Goal: Check status: Check status

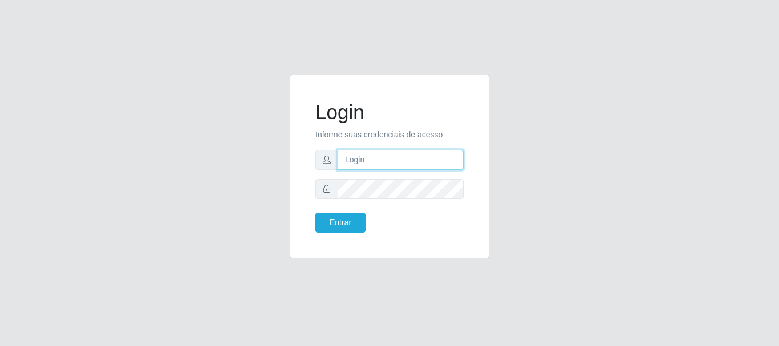
click at [417, 156] on input "text" at bounding box center [400, 160] width 126 height 20
type input "[EMAIL_ADDRESS][DOMAIN_NAME]"
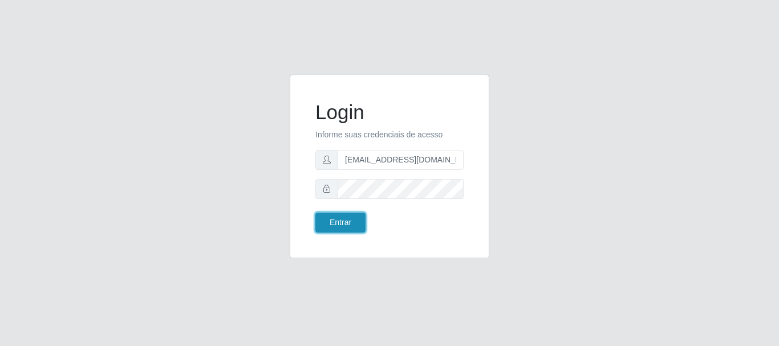
click at [341, 217] on button "Entrar" at bounding box center [340, 223] width 50 height 20
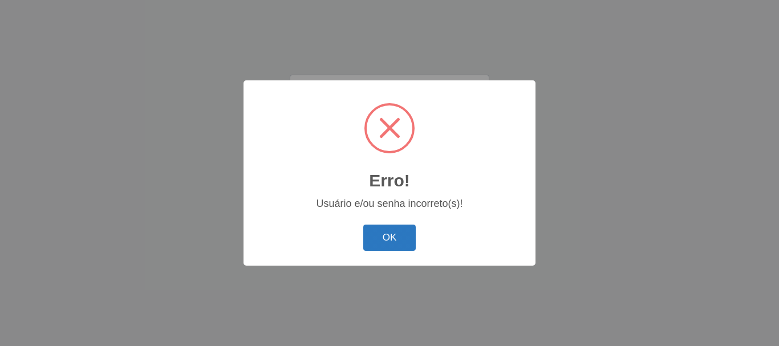
click at [380, 229] on button "OK" at bounding box center [389, 238] width 53 height 27
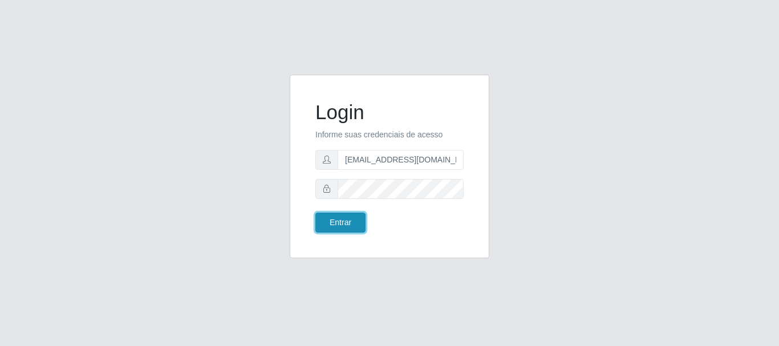
click at [348, 221] on button "Entrar" at bounding box center [340, 223] width 50 height 20
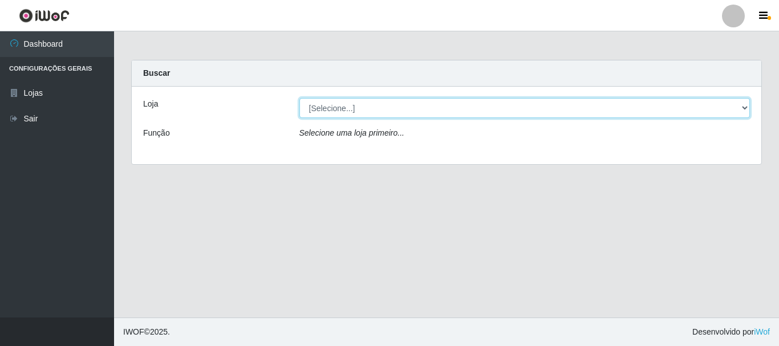
click at [746, 104] on select "[Selecione...] SuperFácil Atacado - Rodoviária" at bounding box center [524, 108] width 451 height 20
select select "400"
click at [299, 98] on select "[Selecione...] SuperFácil Atacado - Rodoviária" at bounding box center [524, 108] width 451 height 20
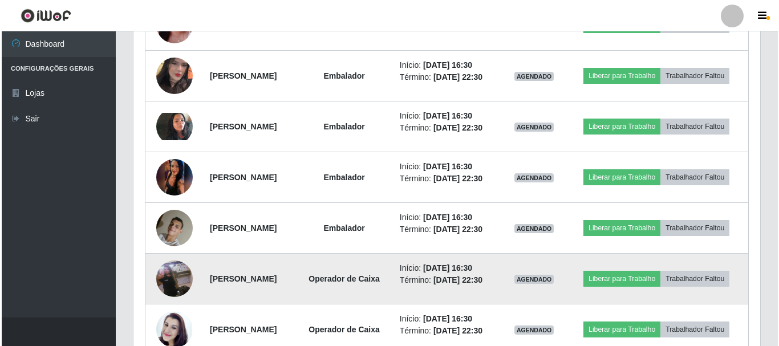
scroll to position [912, 0]
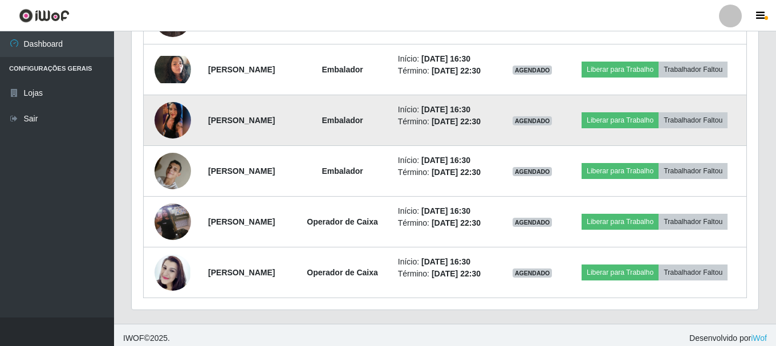
click at [161, 113] on img at bounding box center [172, 120] width 36 height 81
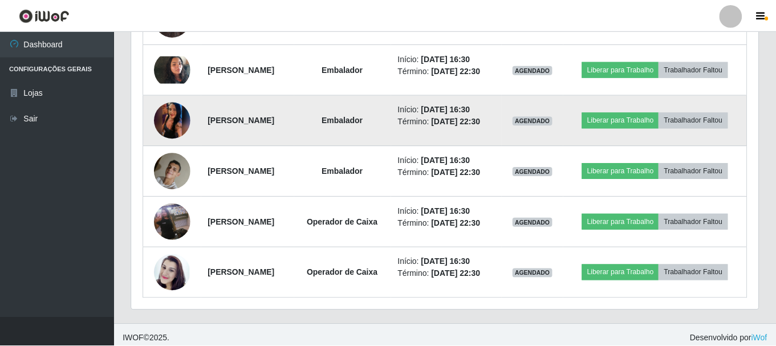
scroll to position [237, 621]
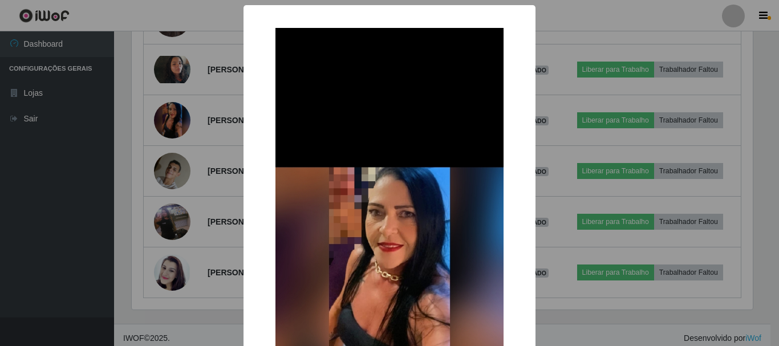
click at [35, 173] on div "× OK Cancel" at bounding box center [389, 173] width 779 height 346
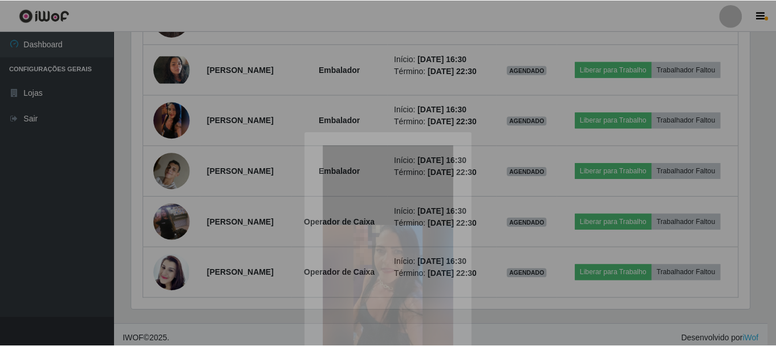
scroll to position [237, 626]
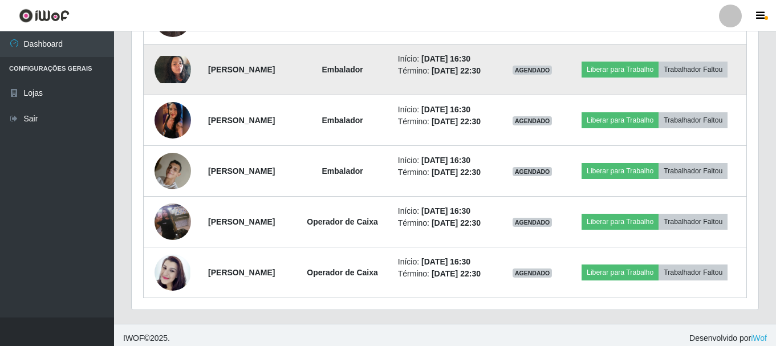
click at [175, 72] on img at bounding box center [172, 69] width 36 height 27
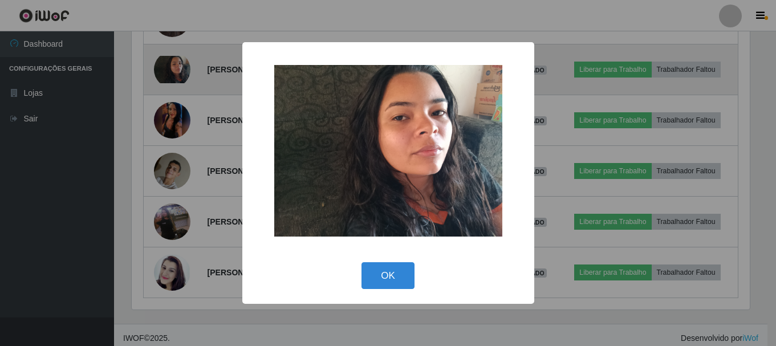
scroll to position [237, 621]
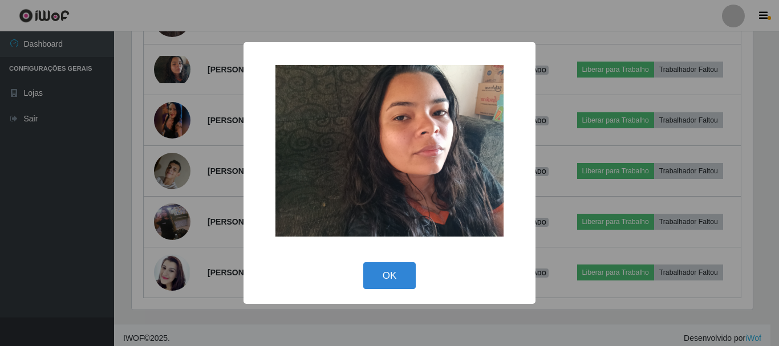
click at [46, 197] on div "× OK Cancel" at bounding box center [389, 173] width 779 height 346
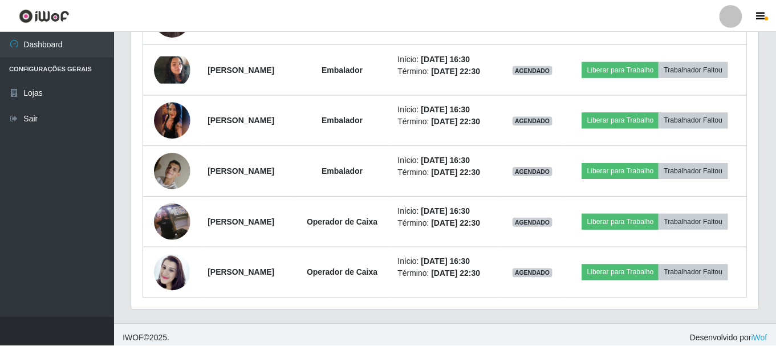
scroll to position [237, 626]
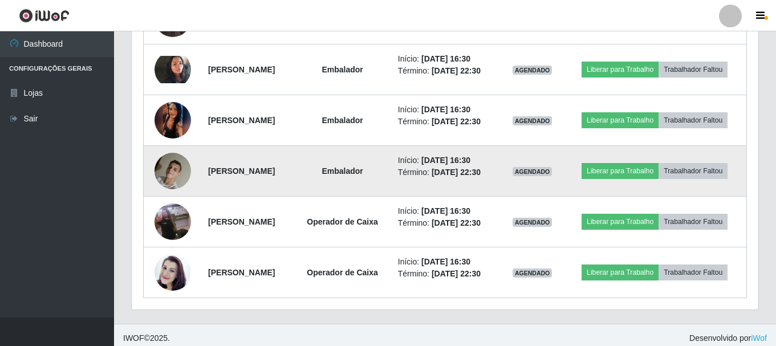
click at [168, 171] on img at bounding box center [172, 170] width 36 height 48
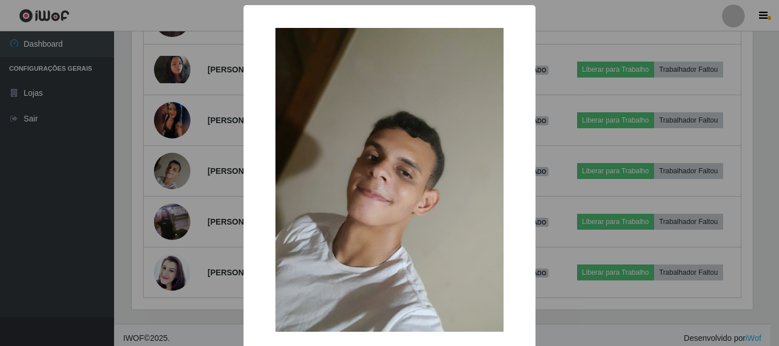
click at [0, 221] on div "× OK Cancel" at bounding box center [389, 173] width 779 height 346
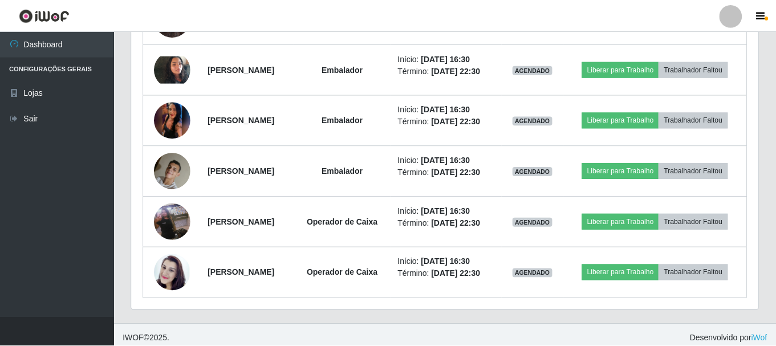
scroll to position [237, 626]
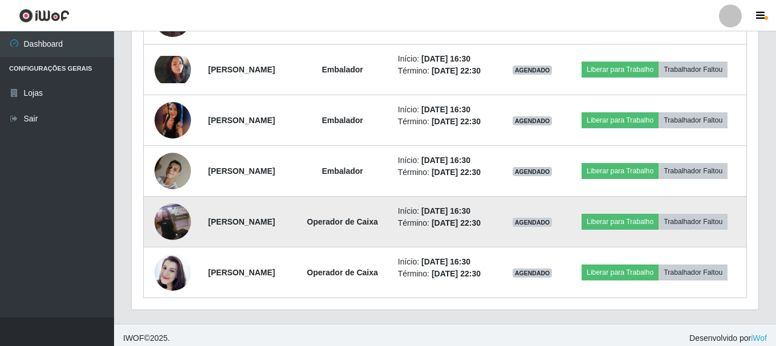
click at [165, 220] on img at bounding box center [172, 221] width 36 height 65
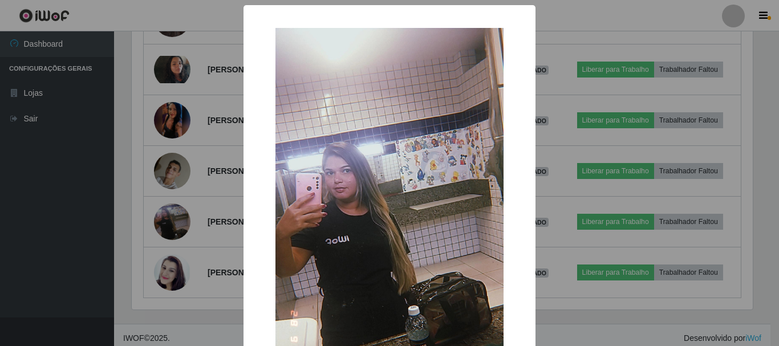
click at [36, 220] on div "× OK Cancel" at bounding box center [389, 173] width 779 height 346
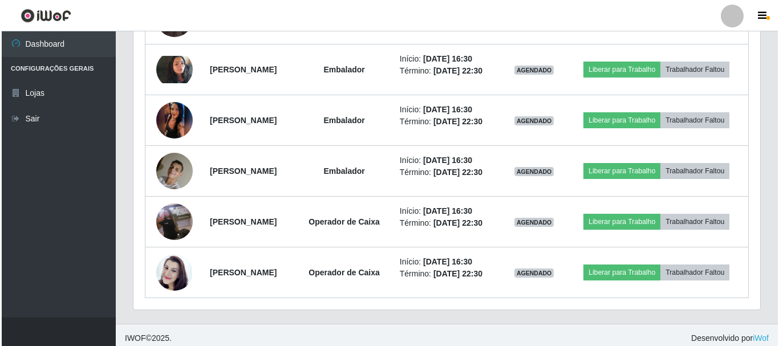
scroll to position [237, 626]
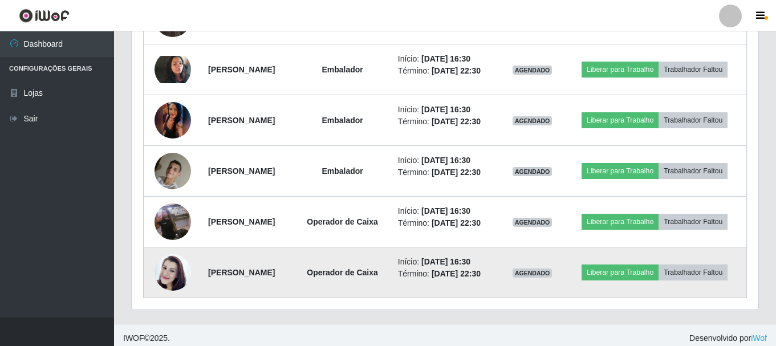
click at [154, 274] on img at bounding box center [172, 272] width 36 height 65
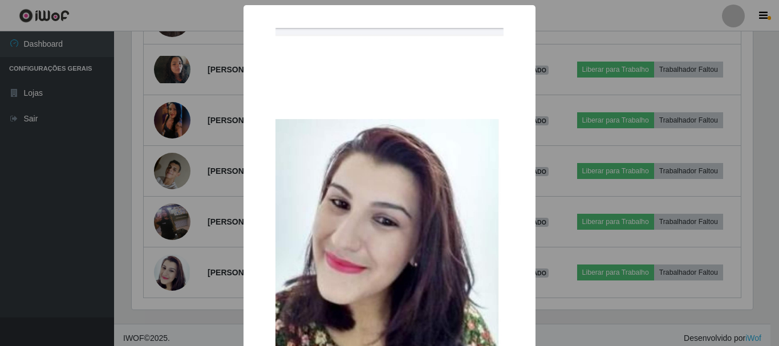
click at [32, 269] on div "× OK Cancel" at bounding box center [389, 173] width 779 height 346
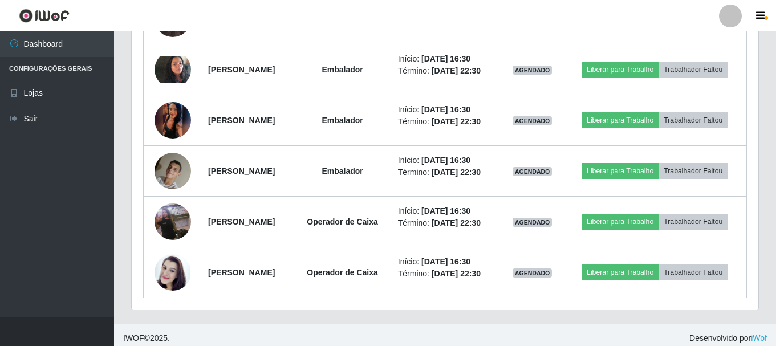
scroll to position [237, 626]
